Goal: Task Accomplishment & Management: Use online tool/utility

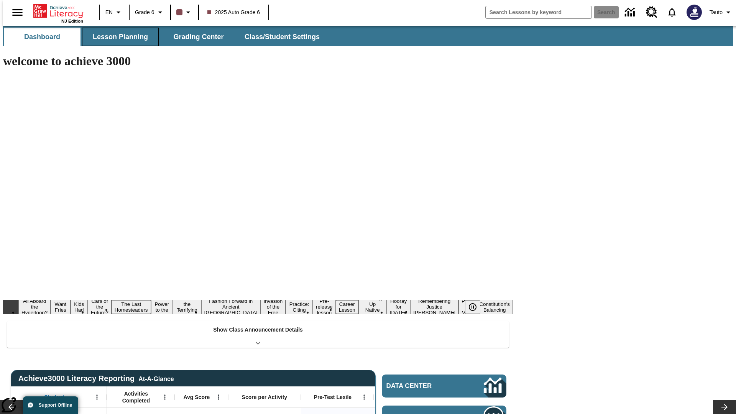
click at [117, 37] on button "Lesson Planning" at bounding box center [120, 37] width 77 height 18
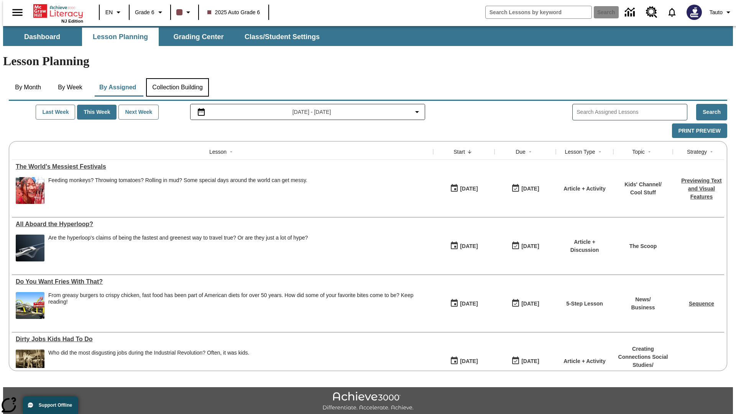
click at [177, 78] on button "Collection Building" at bounding box center [177, 87] width 63 height 18
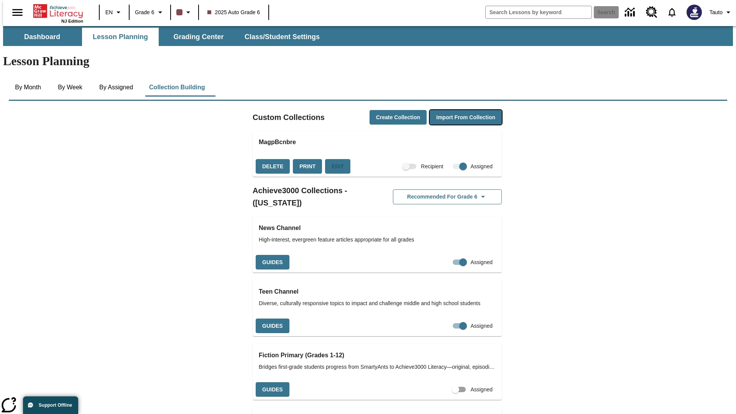
click at [452, 110] on button "Import from Collection" at bounding box center [466, 117] width 72 height 15
